Goal: Book appointment/travel/reservation

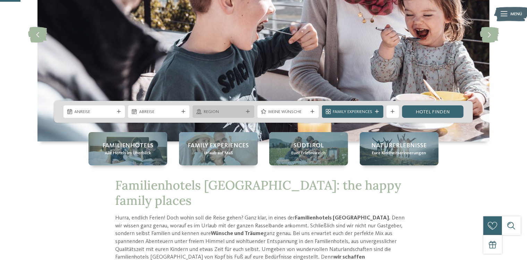
click at [246, 114] on div "Region" at bounding box center [223, 111] width 61 height 12
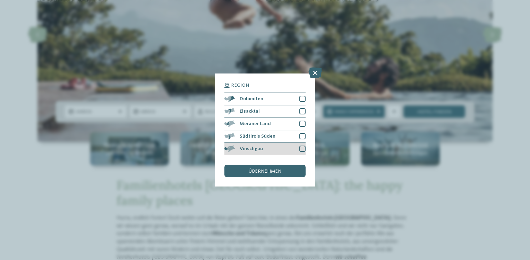
click at [261, 146] on span "Vinschgau" at bounding box center [251, 148] width 23 height 5
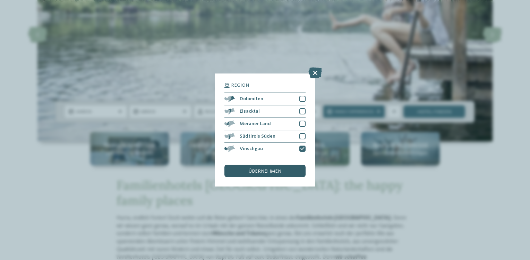
click at [271, 170] on span "übernehmen" at bounding box center [265, 171] width 33 height 5
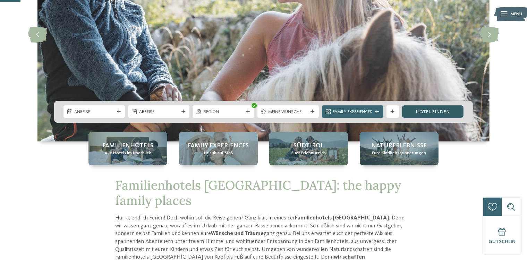
click at [434, 108] on link "Hotel finden" at bounding box center [432, 111] width 61 height 12
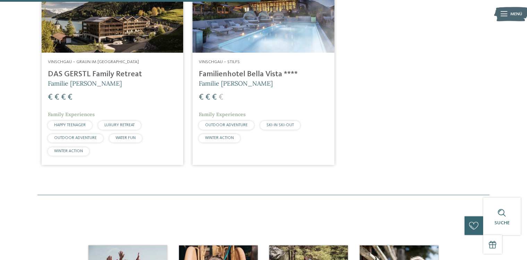
scroll to position [270, 0]
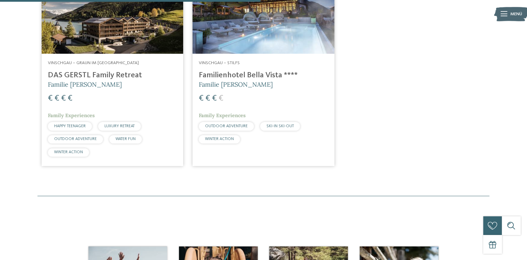
click at [289, 33] on img at bounding box center [264, 14] width 142 height 80
